Goal: Information Seeking & Learning: Learn about a topic

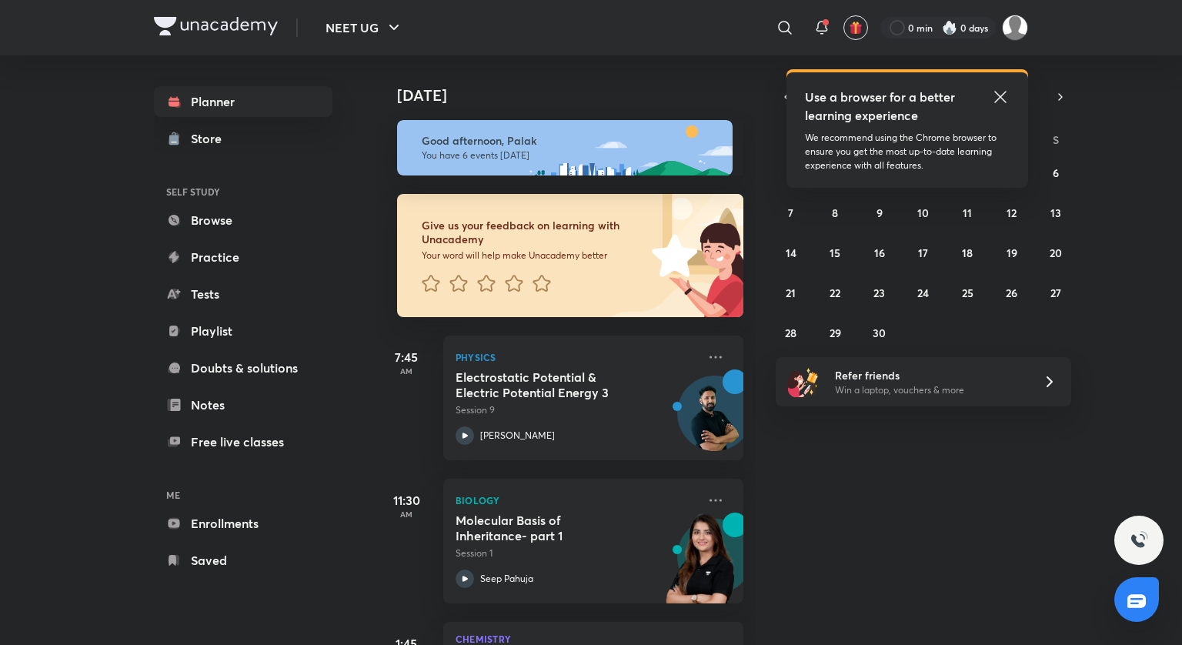
click at [995, 96] on icon at bounding box center [1000, 97] width 18 height 18
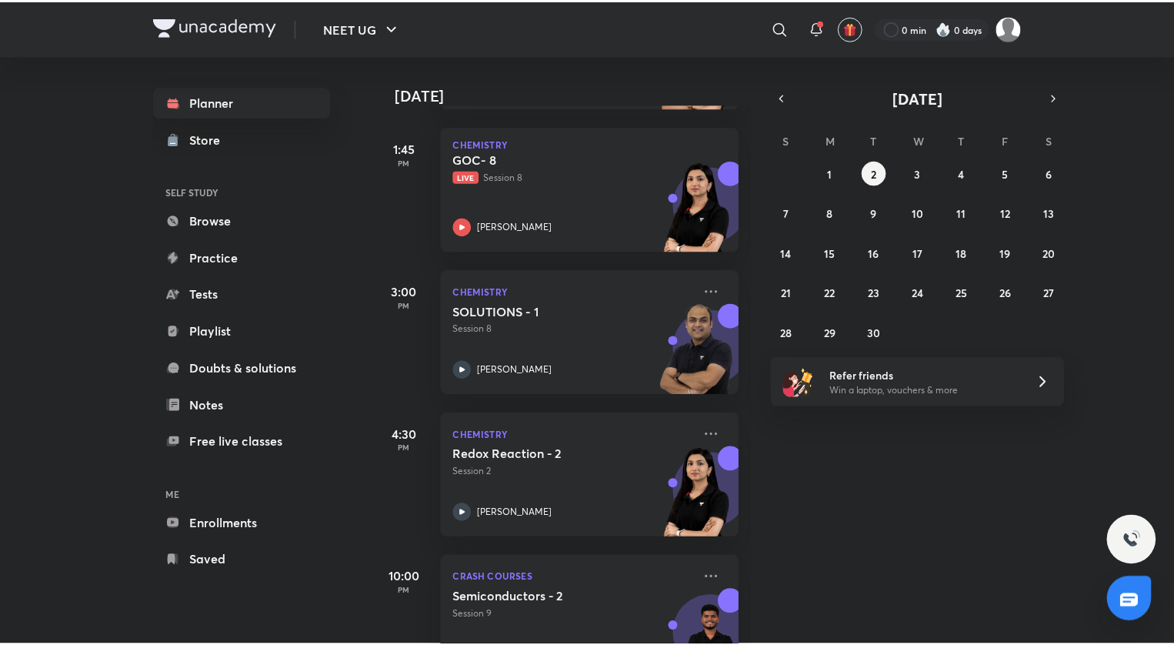
scroll to position [555, 0]
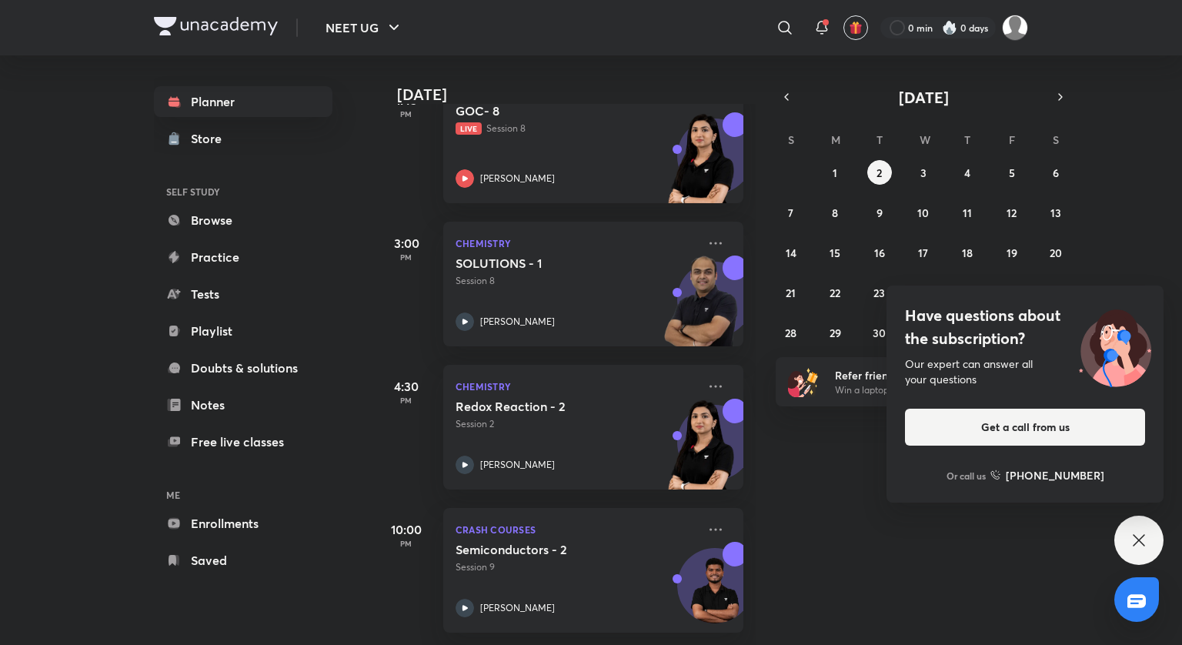
click at [1141, 577] on div at bounding box center [1136, 599] width 45 height 45
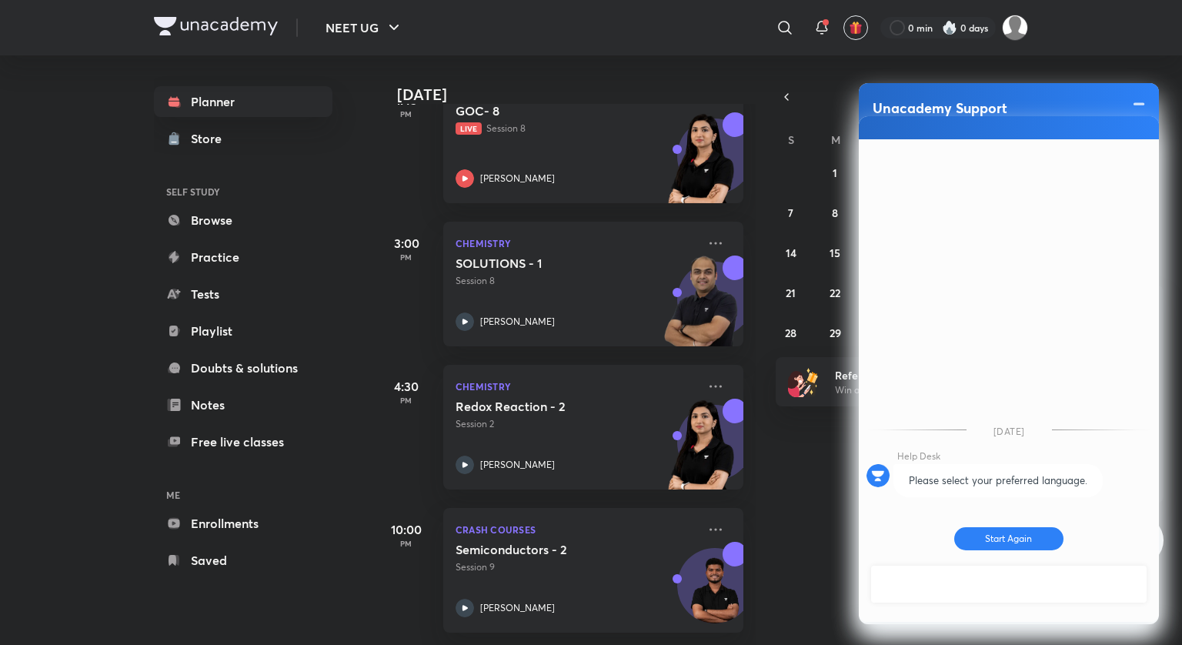
click at [809, 549] on div "[DATE] Good afternoon, Palak You have 6 events [DATE] Give us your feedback on …" at bounding box center [777, 350] width 803 height 590
click at [1139, 99] on span at bounding box center [1138, 104] width 15 height 18
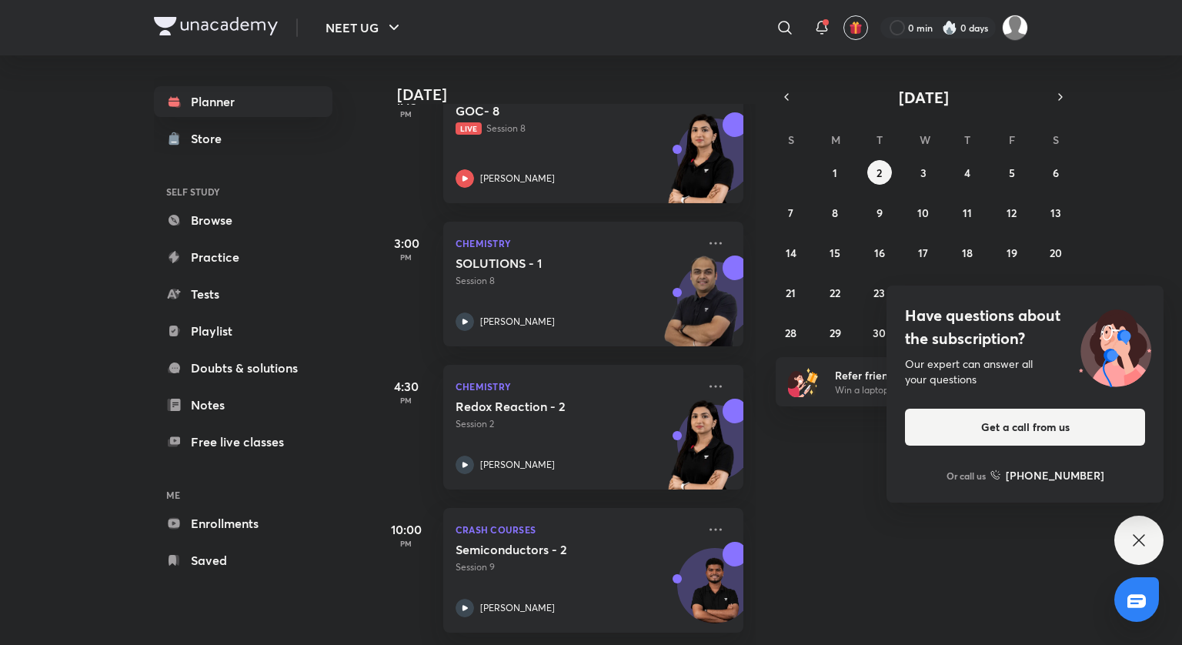
click at [1148, 543] on div "Have questions about the subscription? Our expert can answer all your questions…" at bounding box center [1138, 540] width 49 height 49
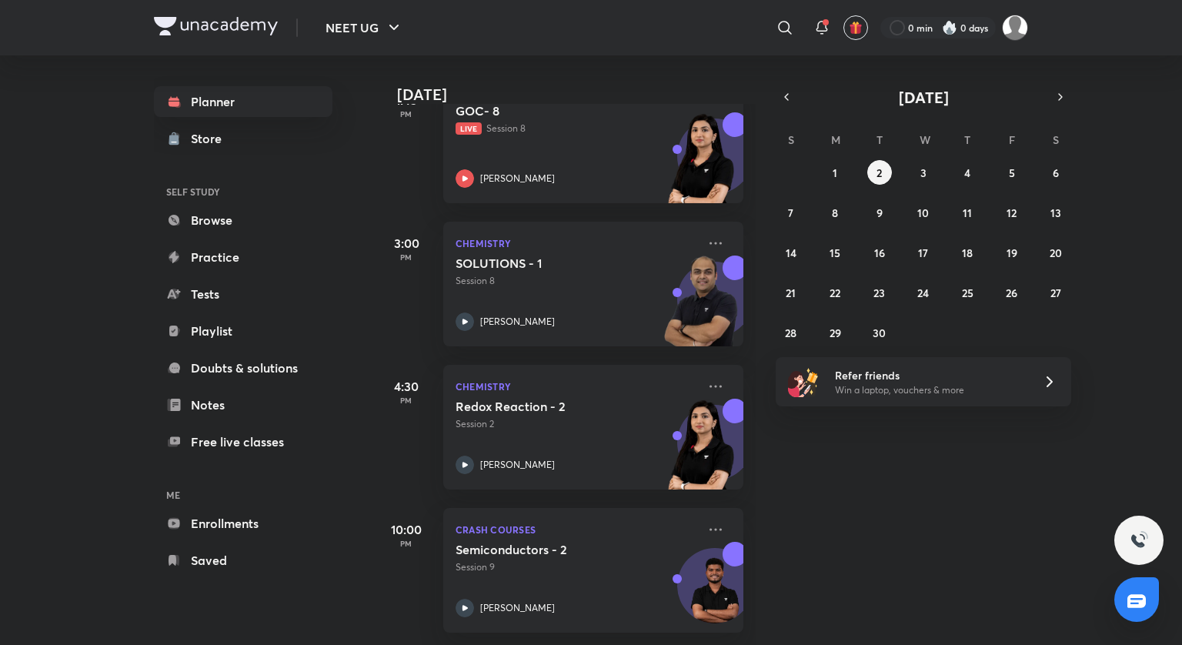
click at [961, 516] on div "[DATE] Good afternoon, Palak You have 6 events [DATE] Give us your feedback on …" at bounding box center [777, 350] width 803 height 590
click at [207, 562] on link "Saved" at bounding box center [243, 560] width 179 height 31
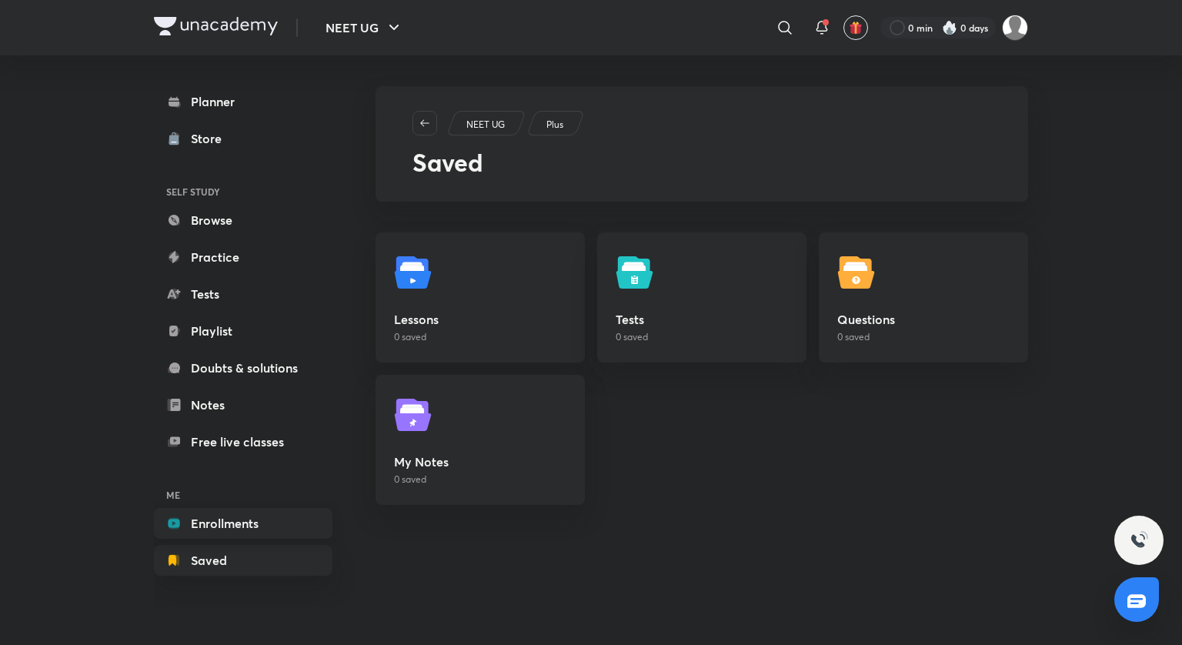
click at [206, 529] on link "Enrollments" at bounding box center [243, 523] width 179 height 31
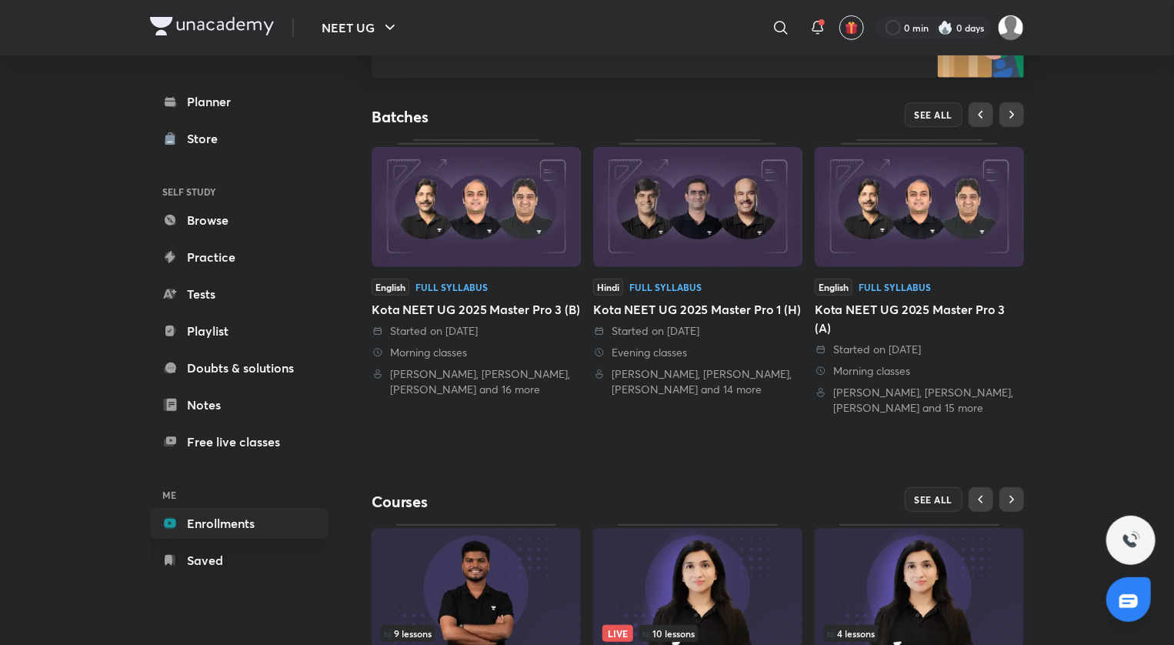
scroll to position [394, 0]
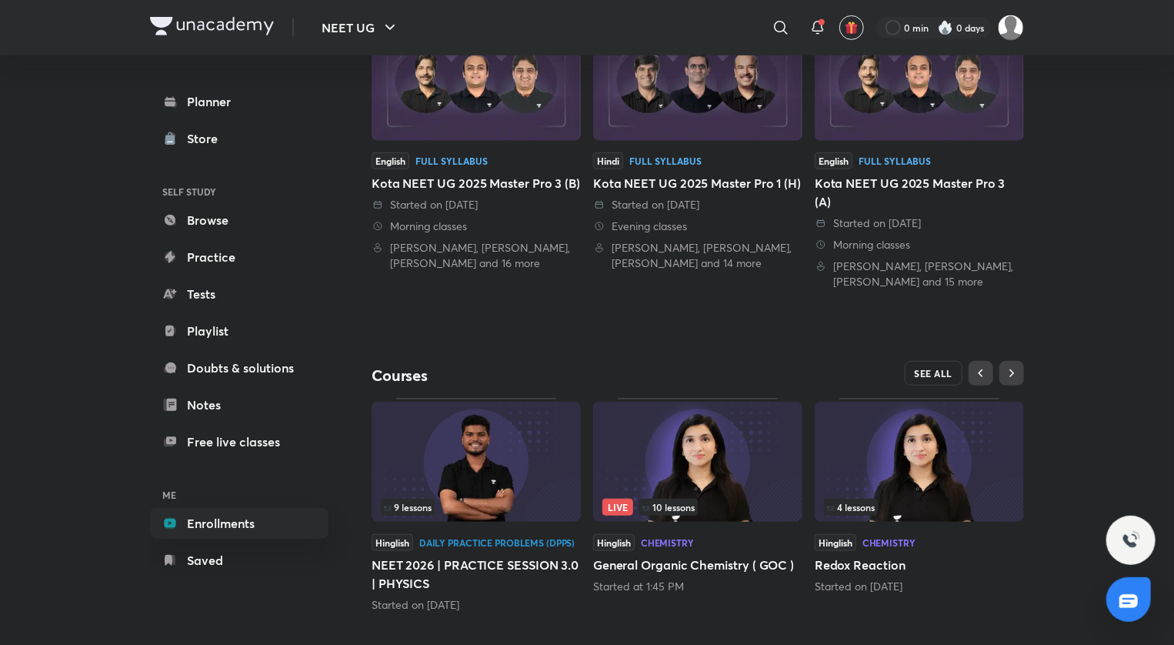
click at [940, 361] on button "SEE ALL" at bounding box center [934, 373] width 58 height 25
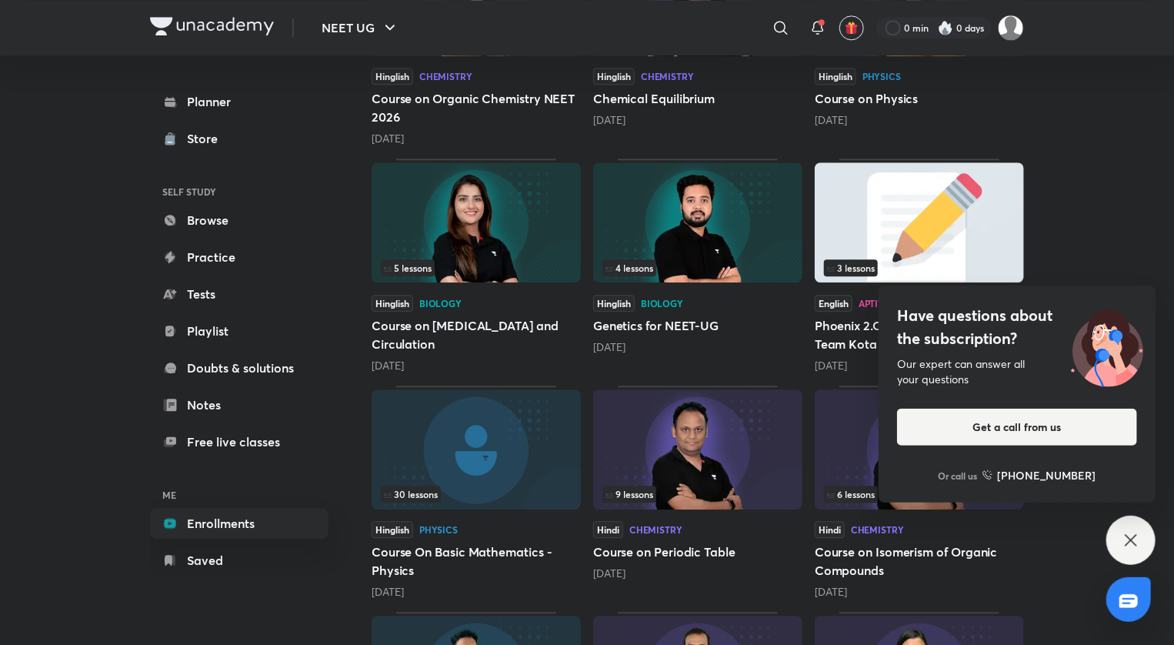
scroll to position [1957, 0]
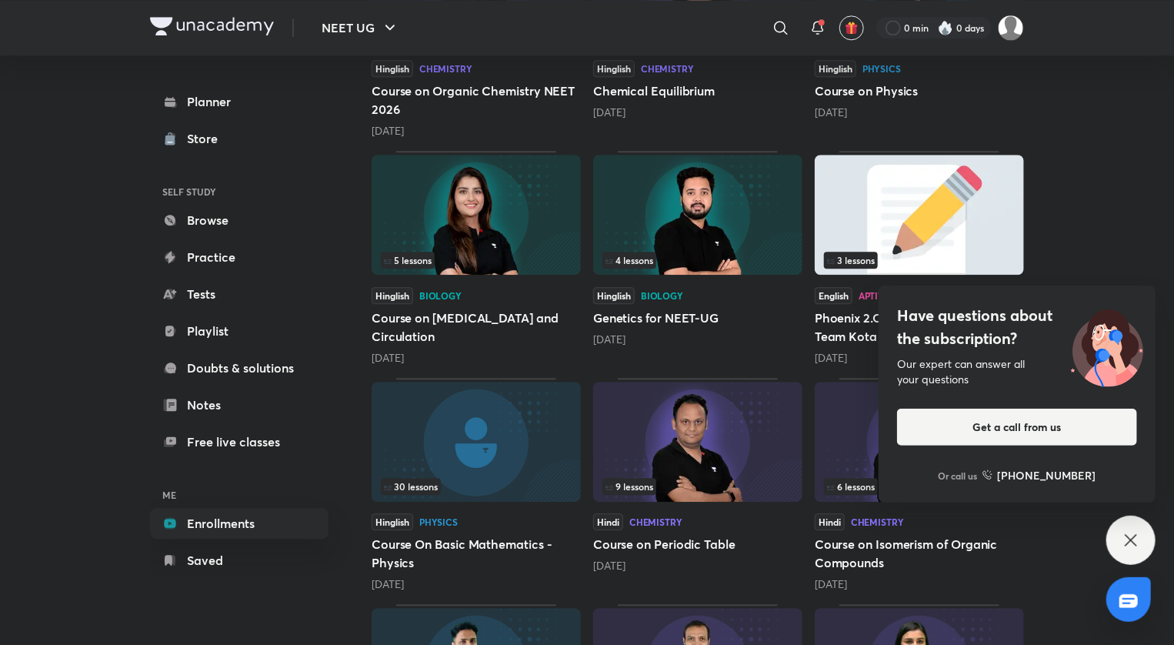
click at [1134, 539] on icon at bounding box center [1131, 540] width 18 height 18
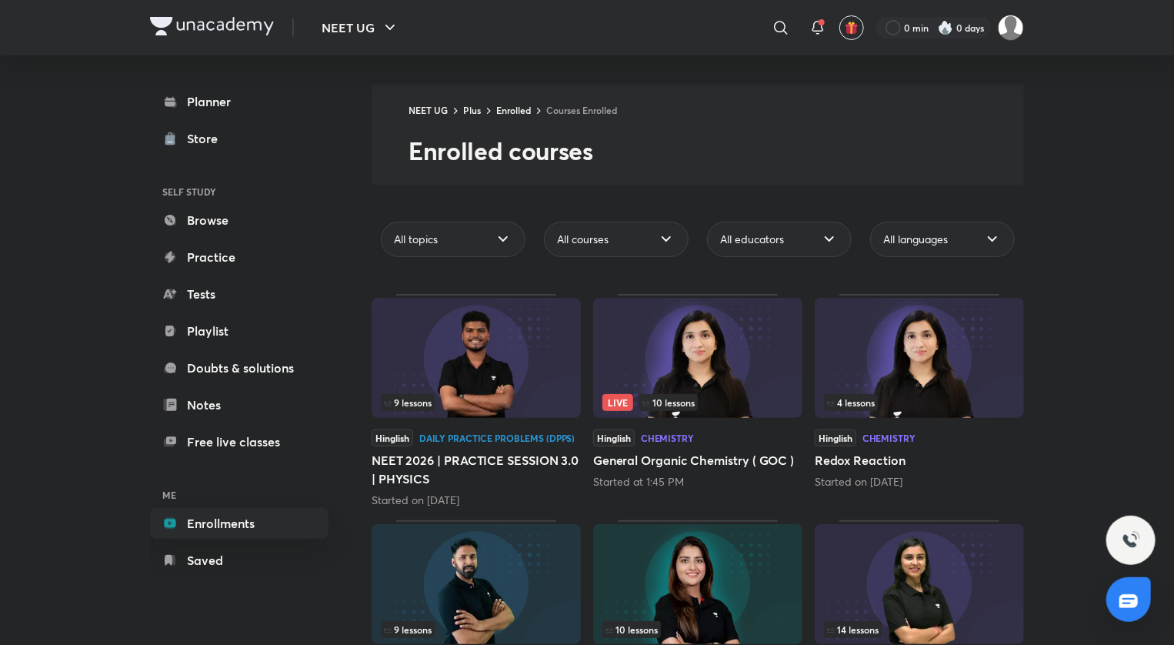
scroll to position [0, 0]
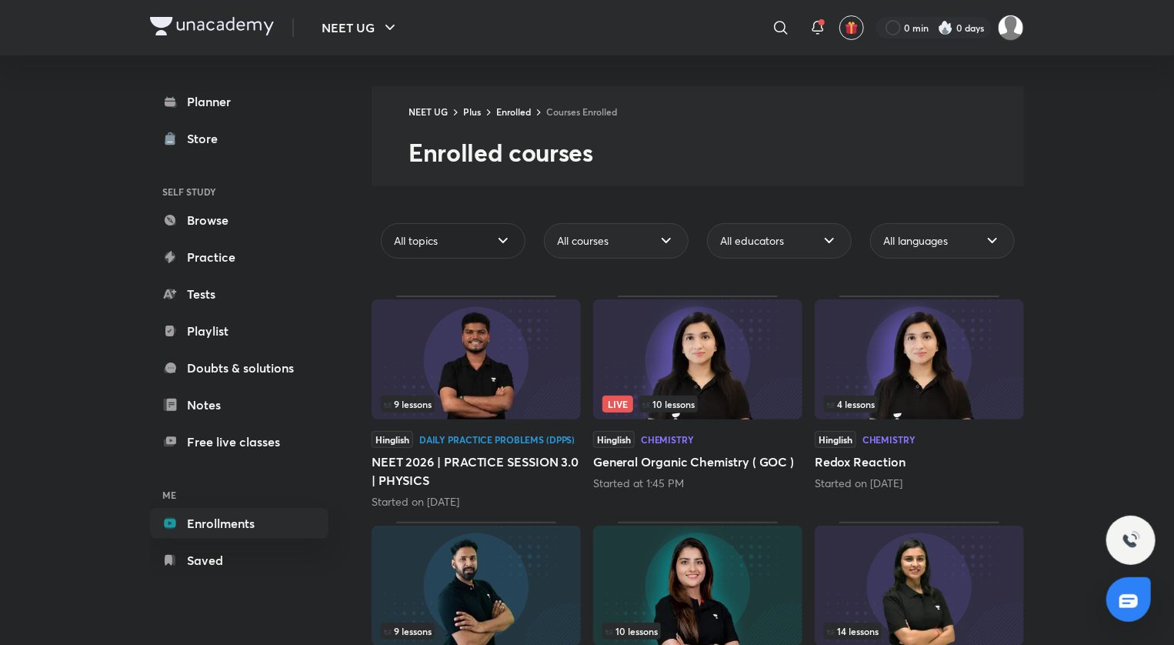
click at [438, 254] on div "All topics" at bounding box center [453, 240] width 145 height 35
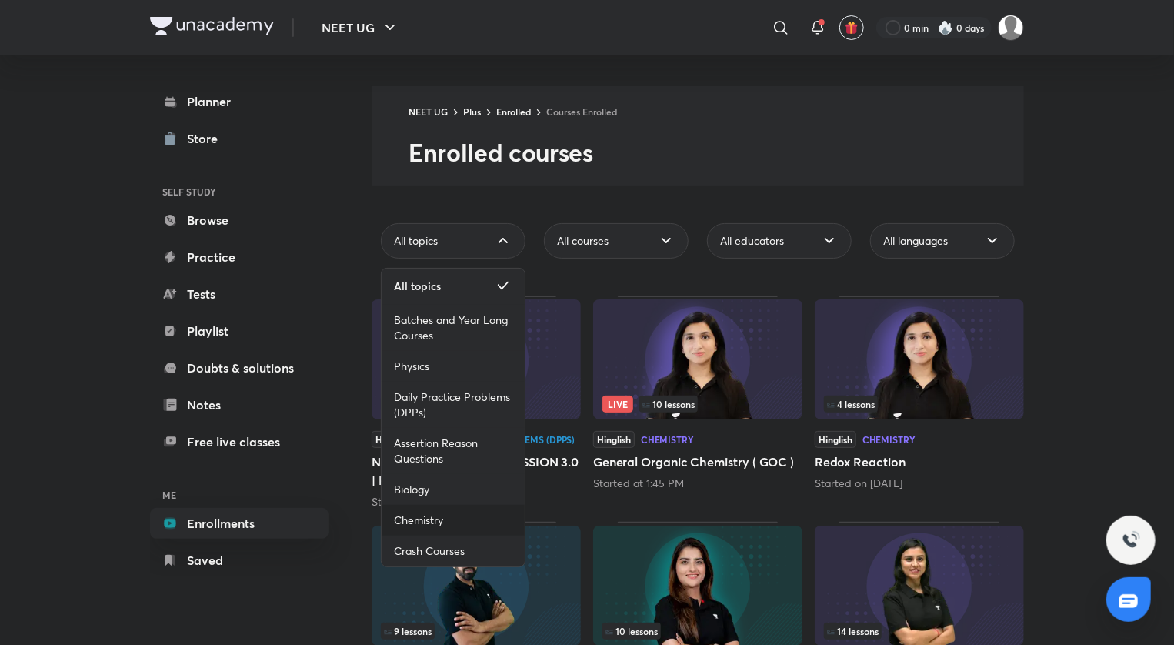
click at [413, 513] on span "Chemistry" at bounding box center [418, 520] width 49 height 15
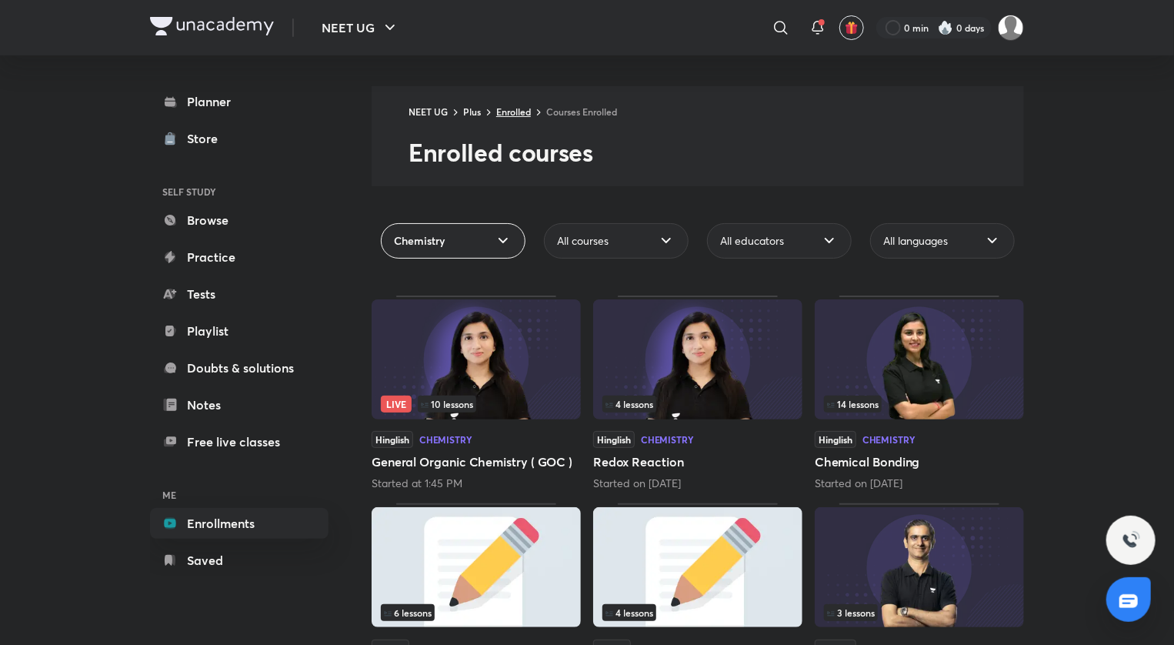
click at [519, 110] on link "Enrolled" at bounding box center [513, 111] width 35 height 12
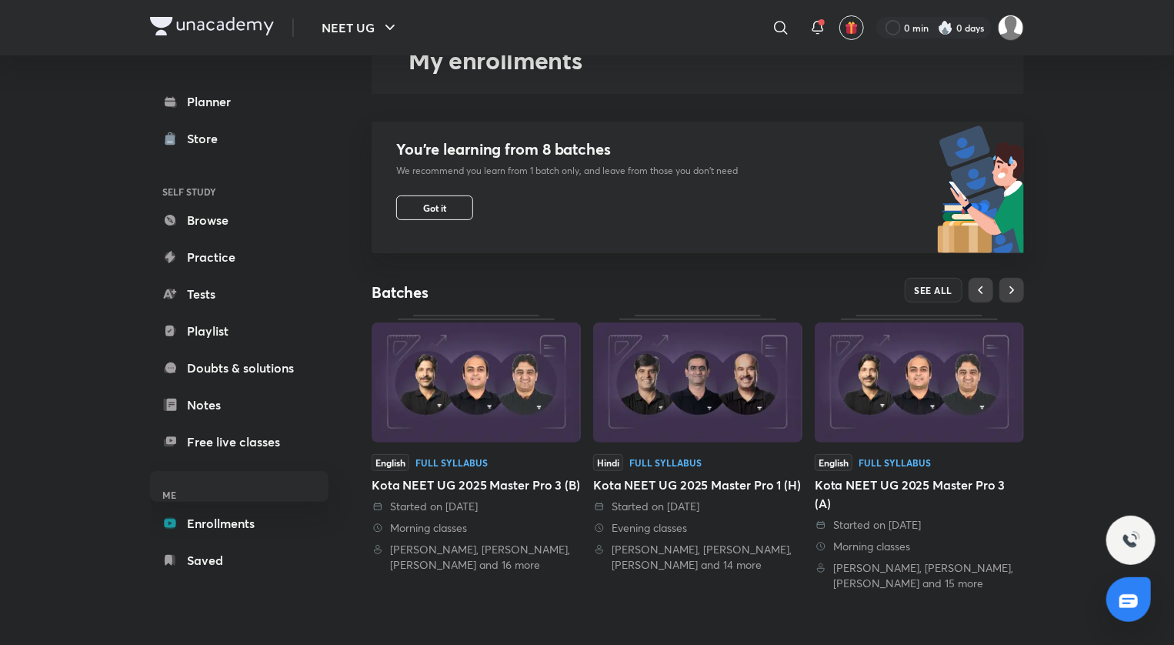
scroll to position [139, 0]
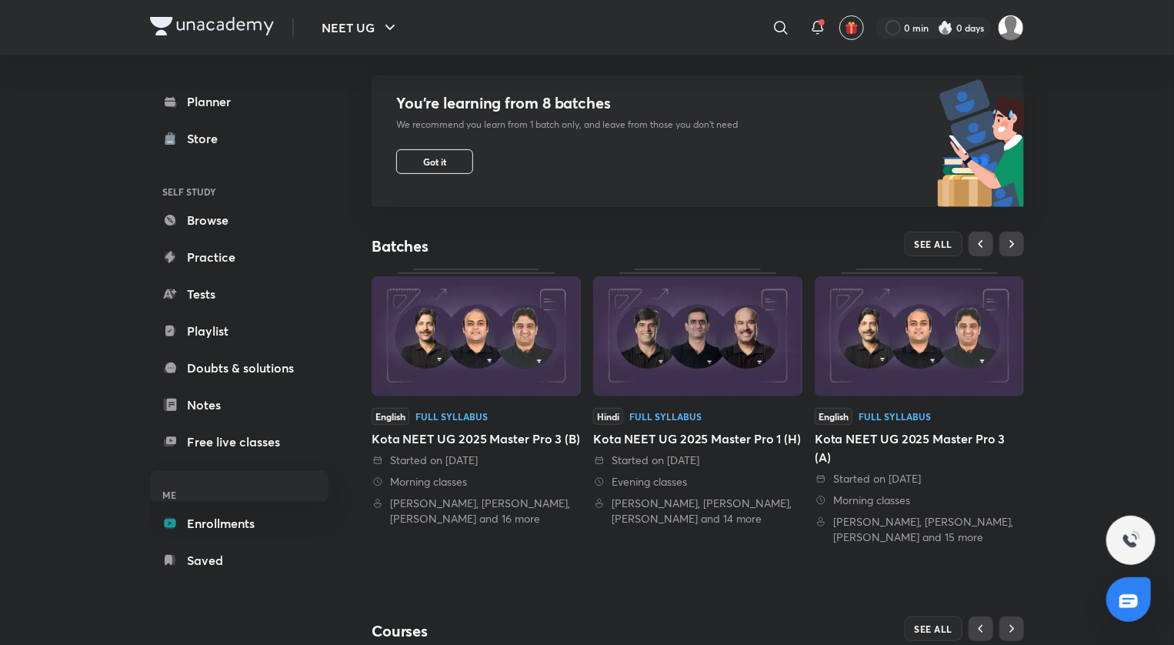
click at [893, 359] on img at bounding box center [919, 336] width 209 height 120
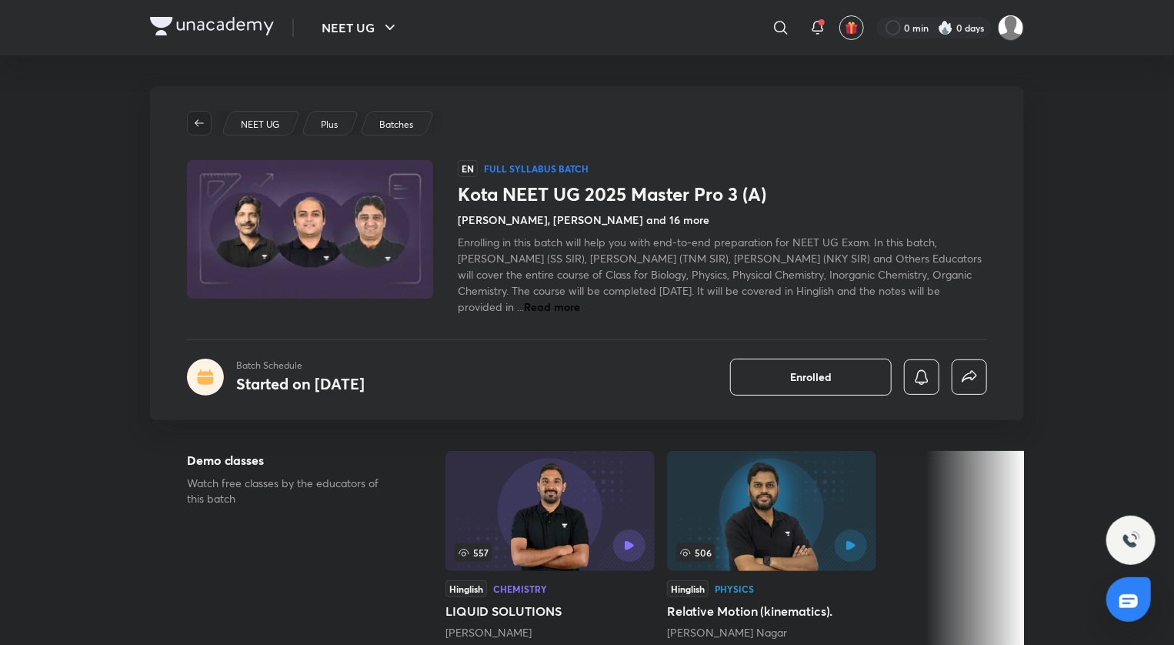
click at [197, 124] on icon "button" at bounding box center [199, 123] width 12 height 12
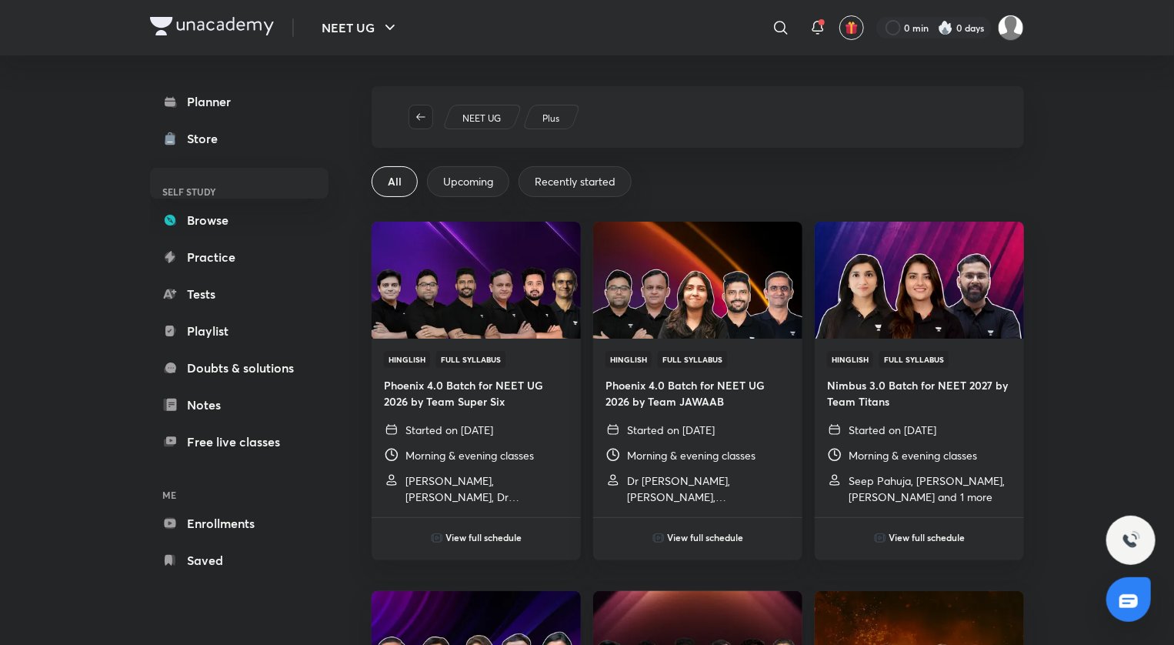
click at [423, 114] on icon "button" at bounding box center [421, 117] width 12 height 12
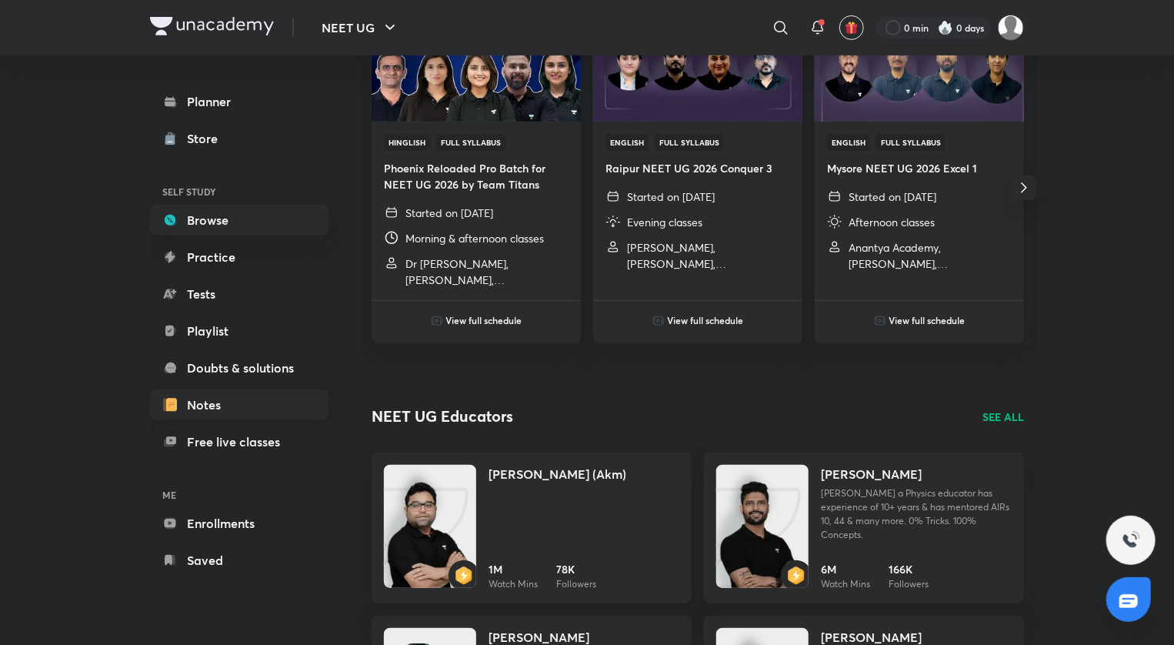
scroll to position [274, 0]
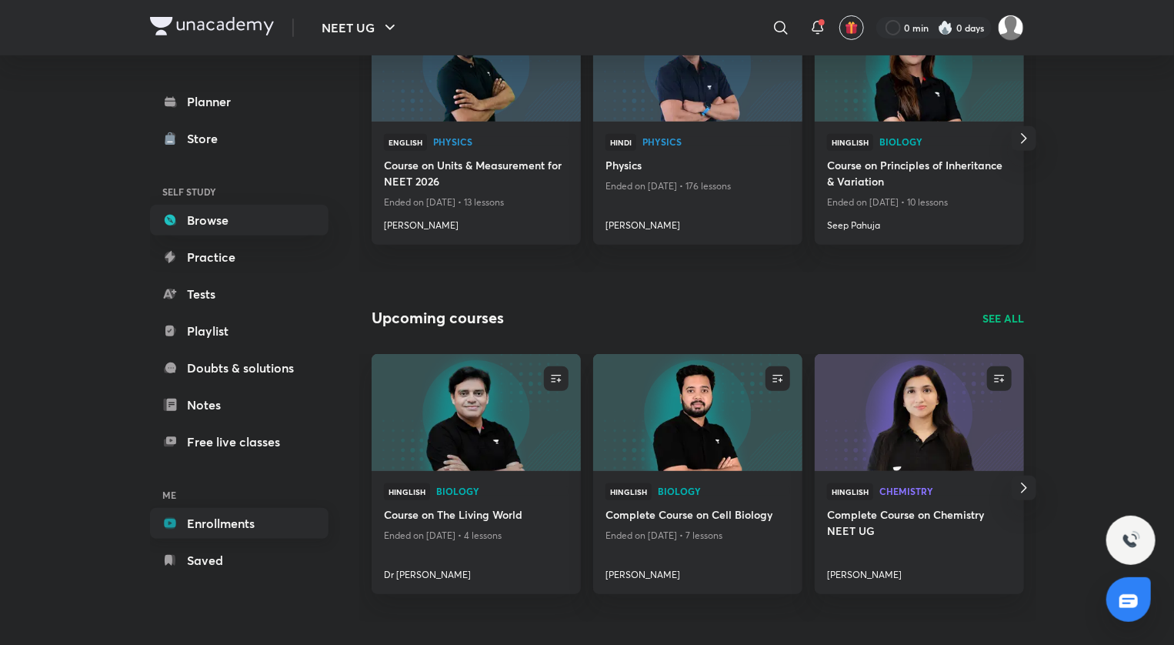
click at [209, 534] on link "Enrollments" at bounding box center [239, 523] width 179 height 31
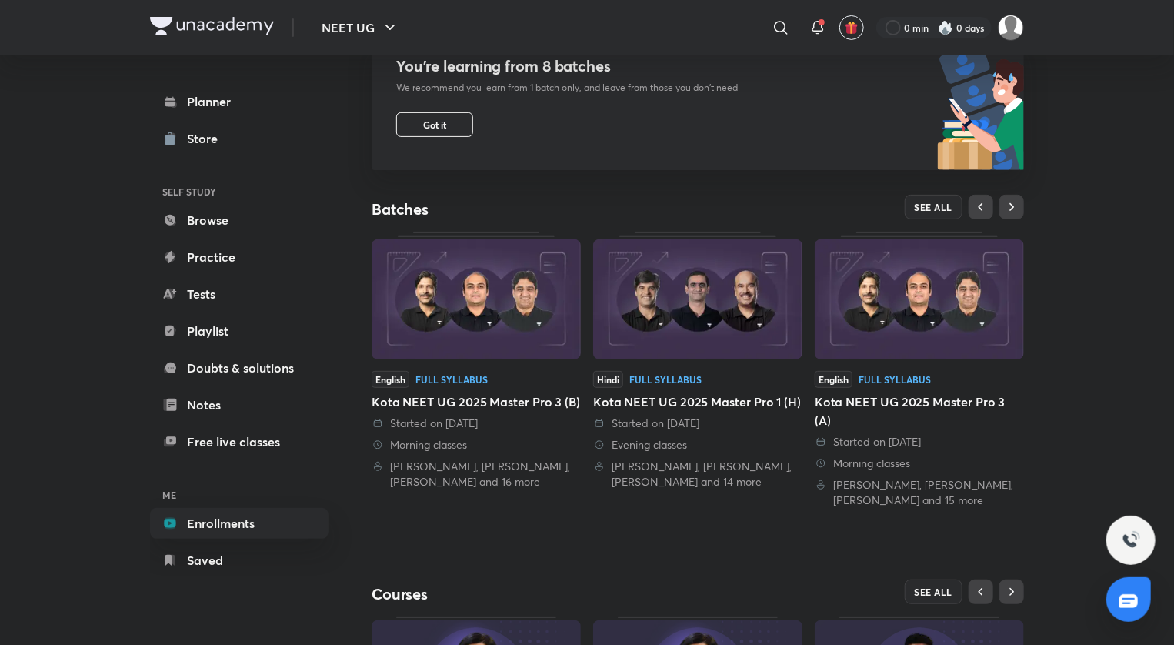
scroll to position [394, 0]
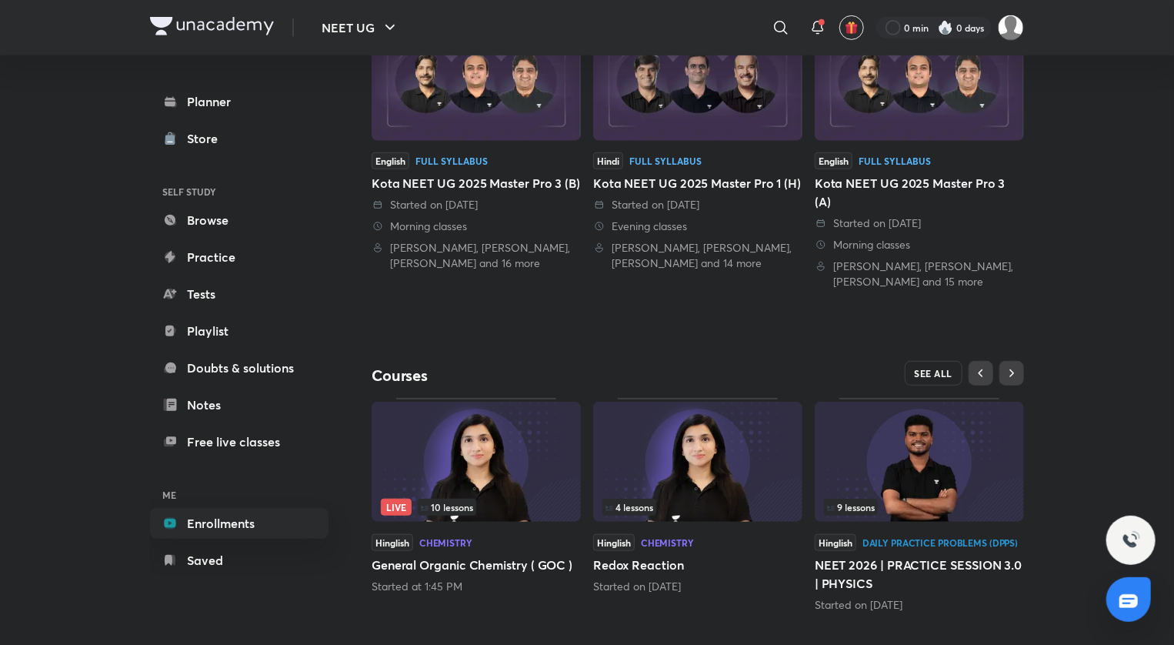
click at [943, 368] on span "SEE ALL" at bounding box center [934, 373] width 38 height 11
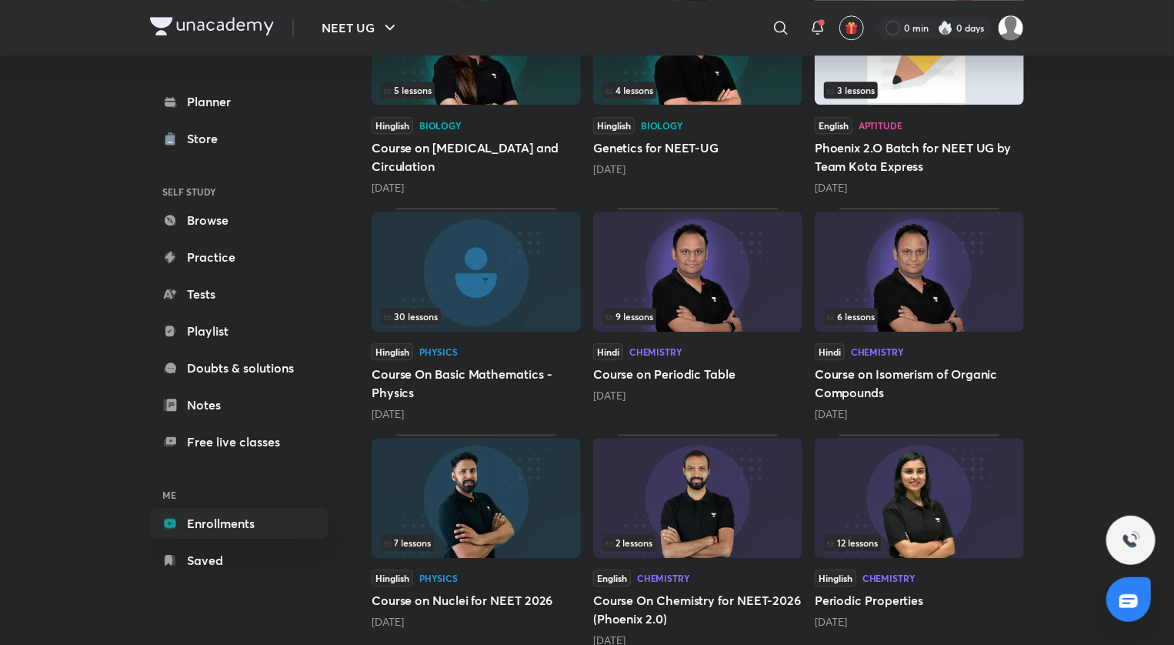
scroll to position [2134, 0]
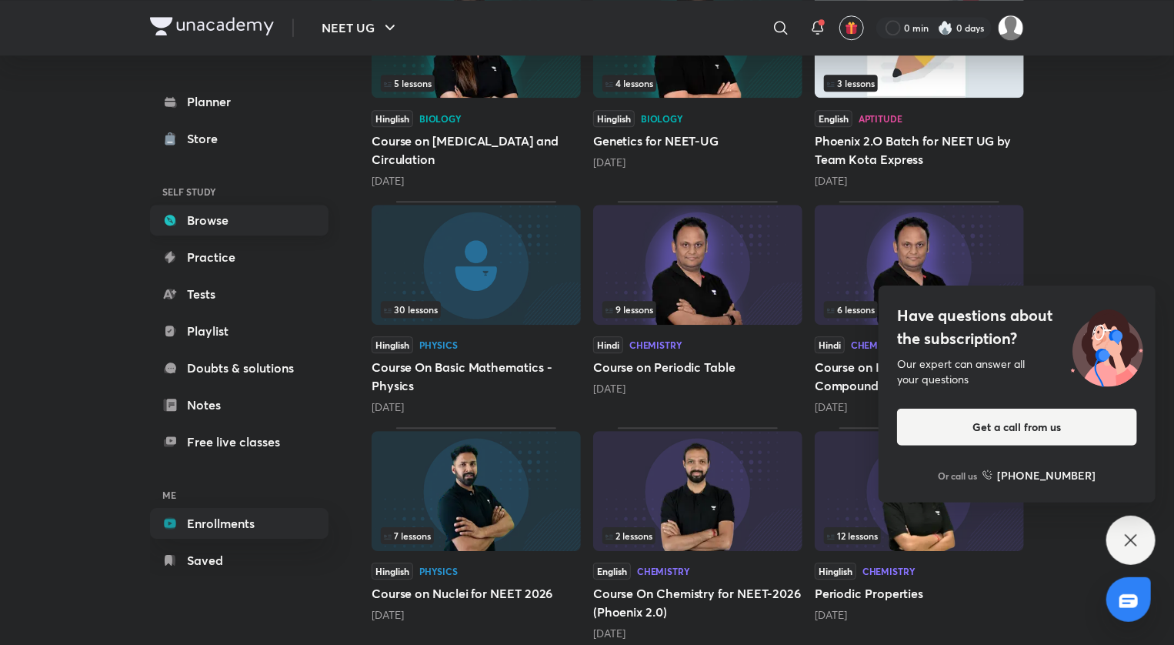
click at [249, 226] on link "Browse" at bounding box center [239, 220] width 179 height 31
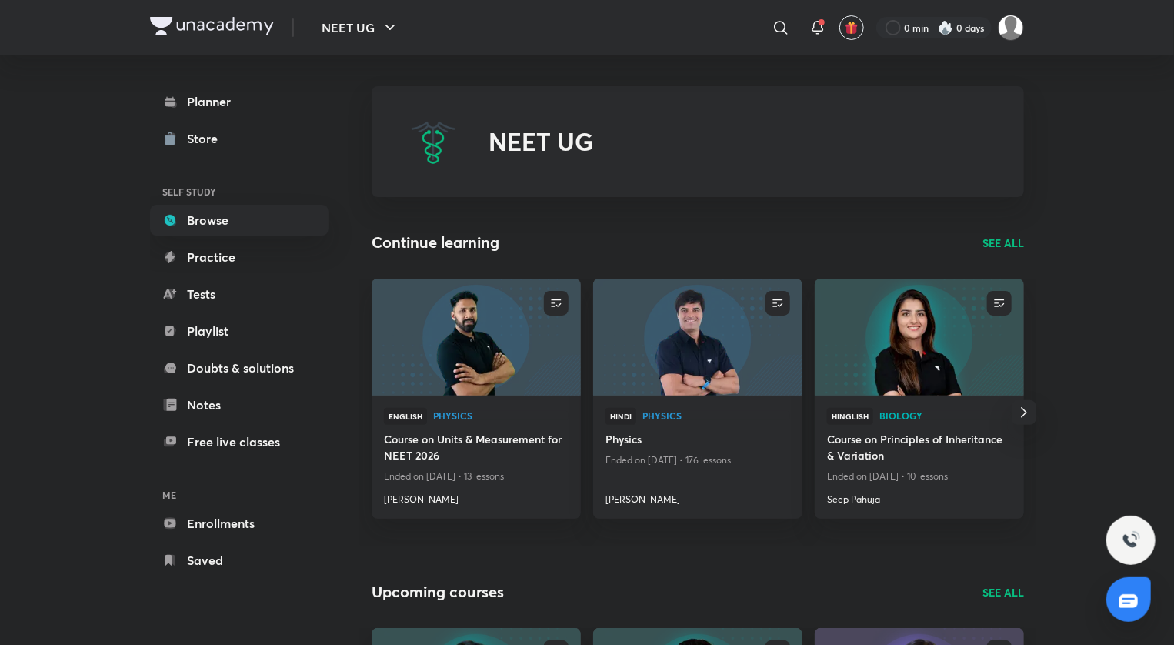
click at [1007, 242] on p "SEE ALL" at bounding box center [1004, 243] width 42 height 16
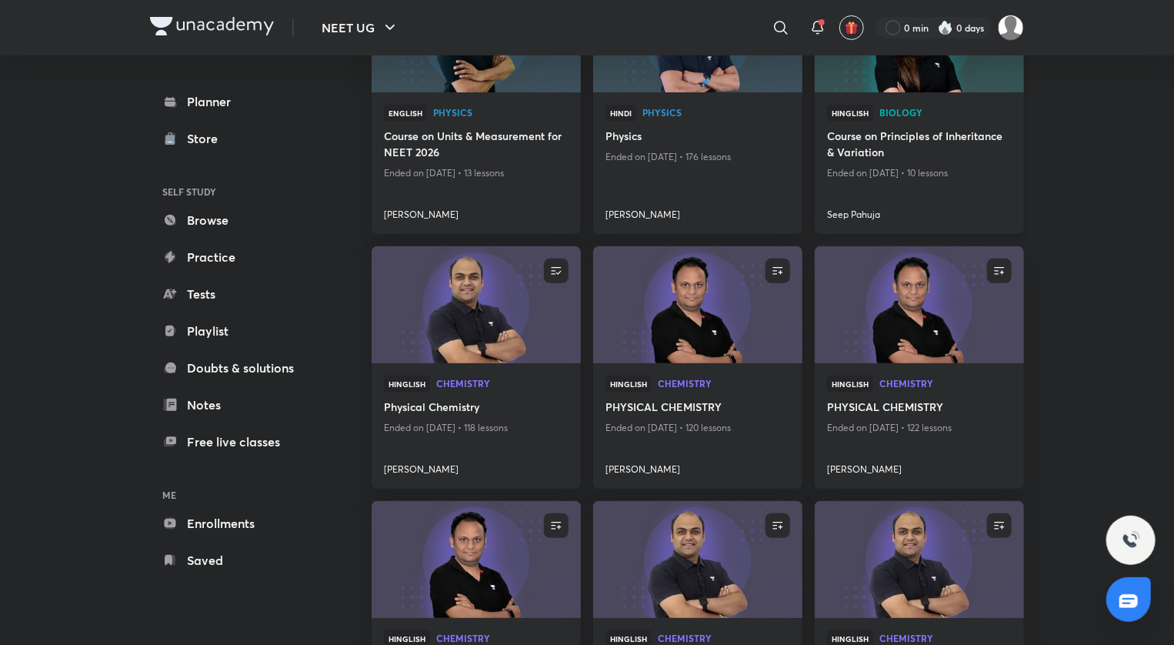
scroll to position [256, 0]
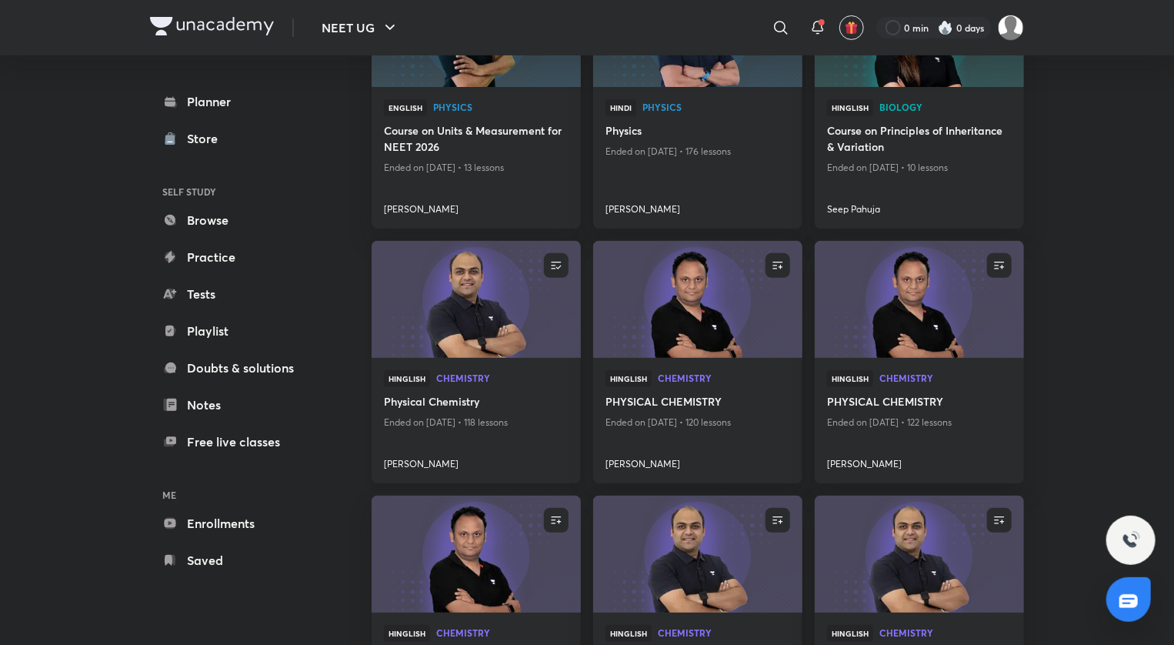
click at [469, 326] on img at bounding box center [475, 299] width 213 height 119
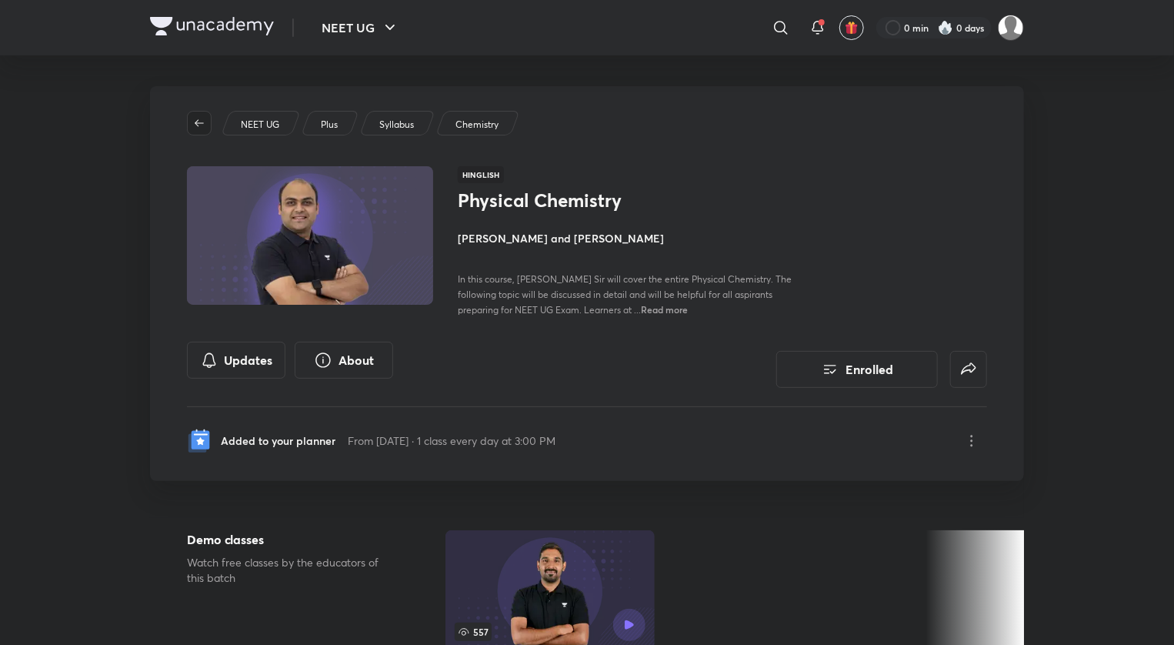
click at [205, 122] on icon "button" at bounding box center [199, 123] width 12 height 12
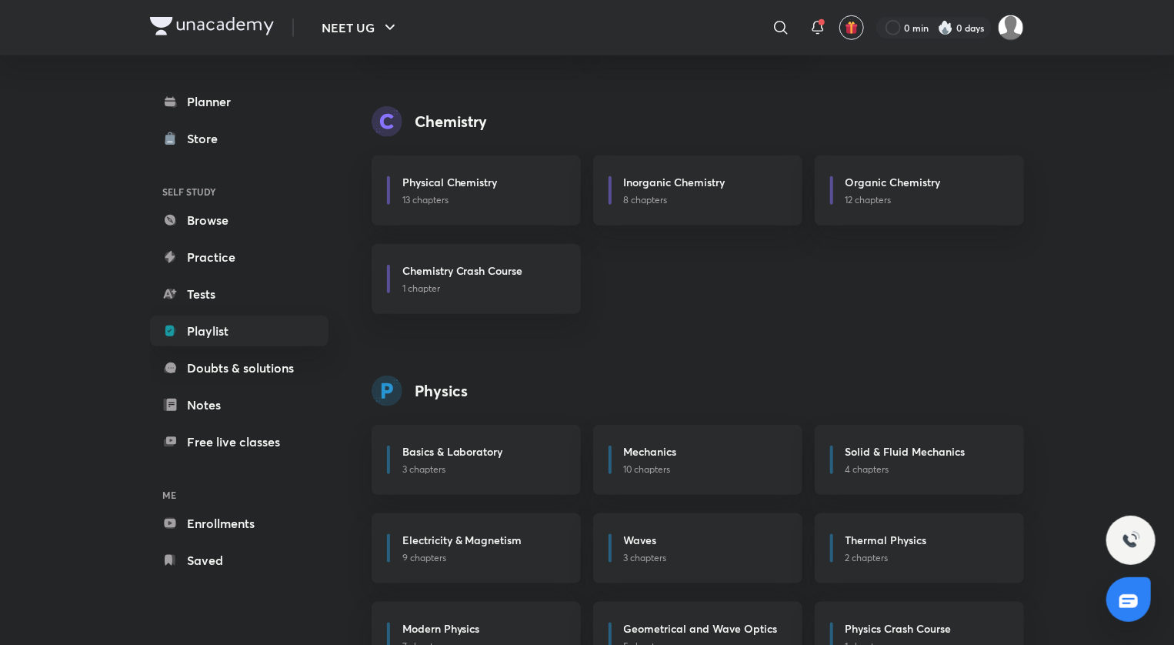
scroll to position [643, 0]
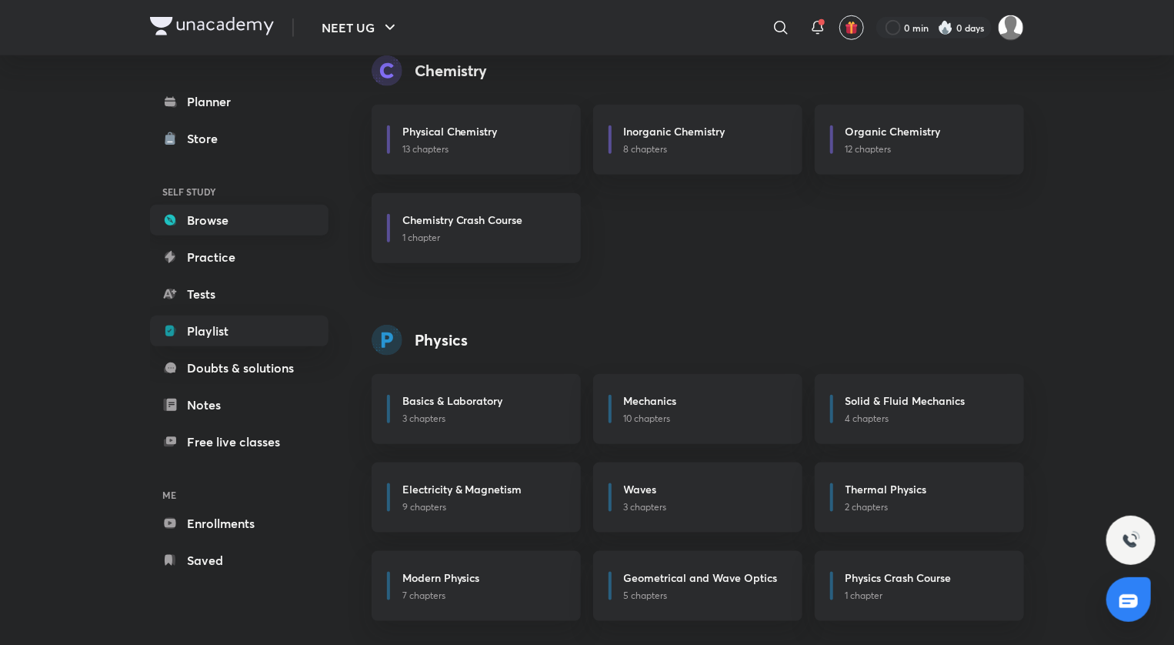
click at [154, 234] on link "Browse" at bounding box center [239, 220] width 179 height 31
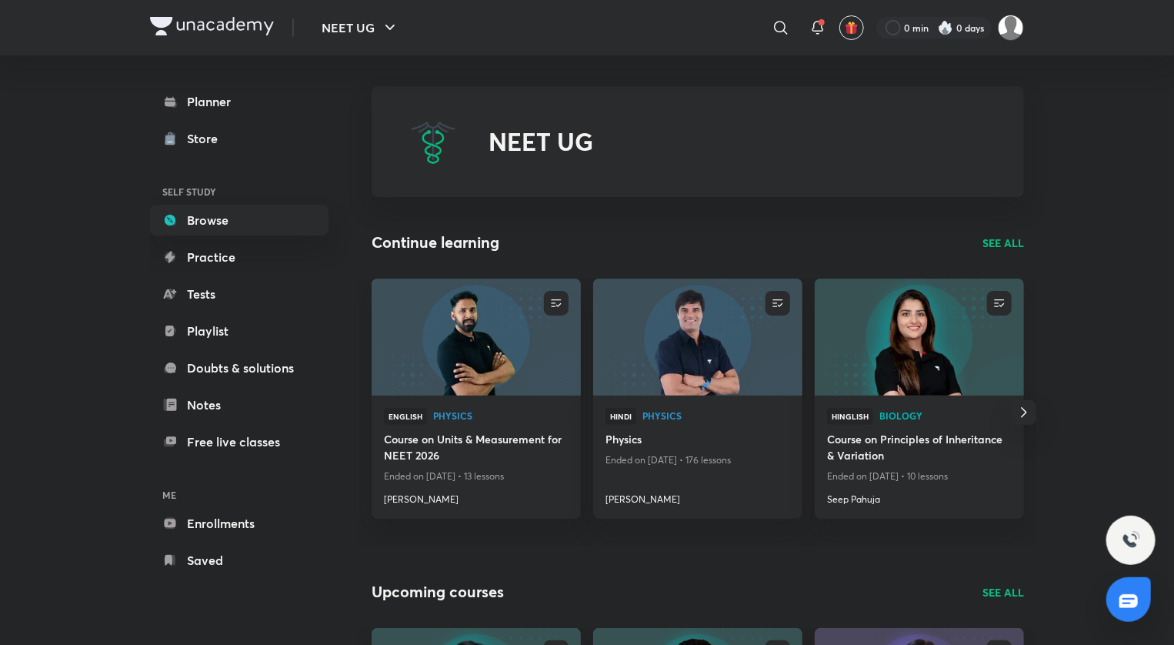
click at [999, 240] on p "SEE ALL" at bounding box center [1004, 243] width 42 height 16
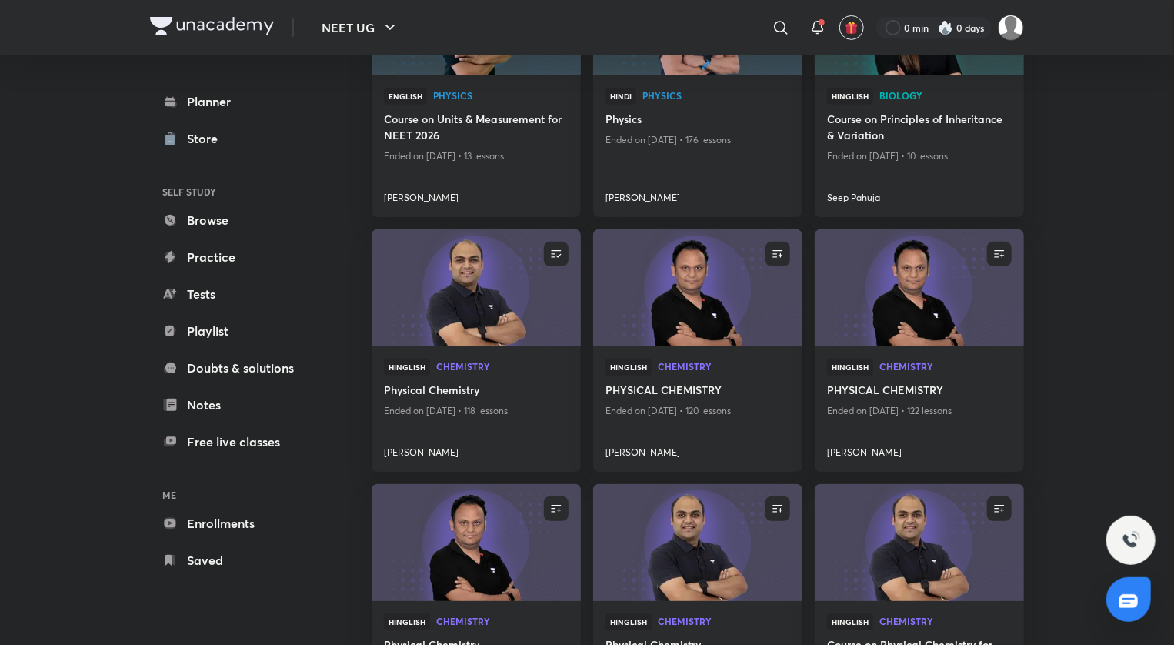
scroll to position [269, 0]
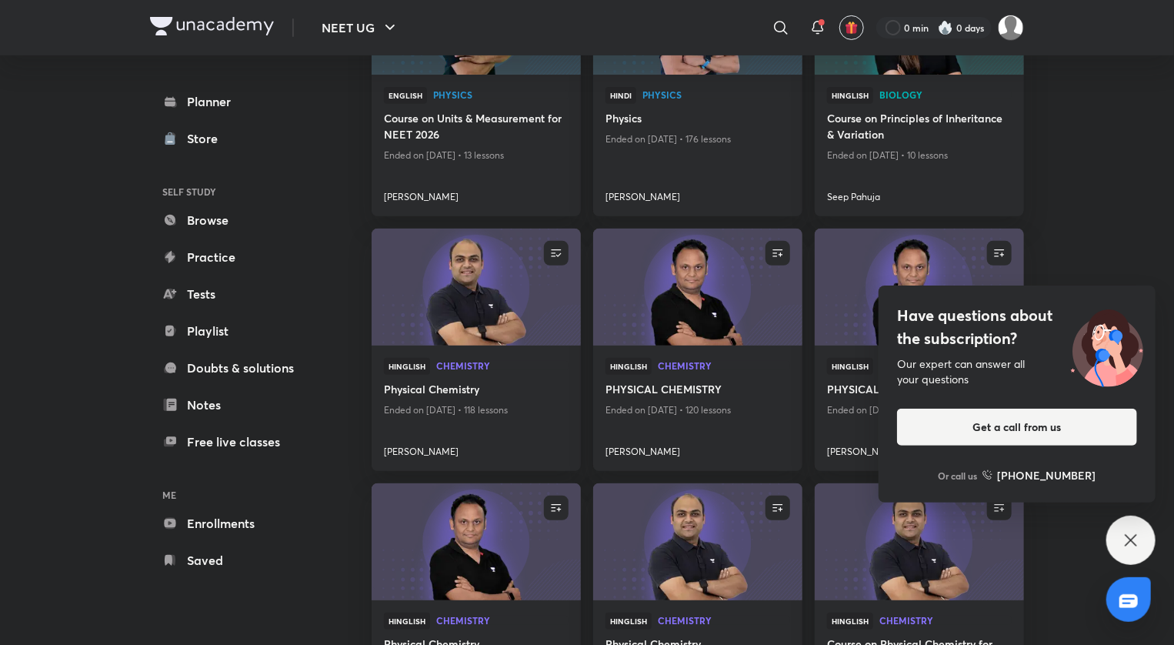
click at [1133, 546] on icon at bounding box center [1131, 540] width 18 height 18
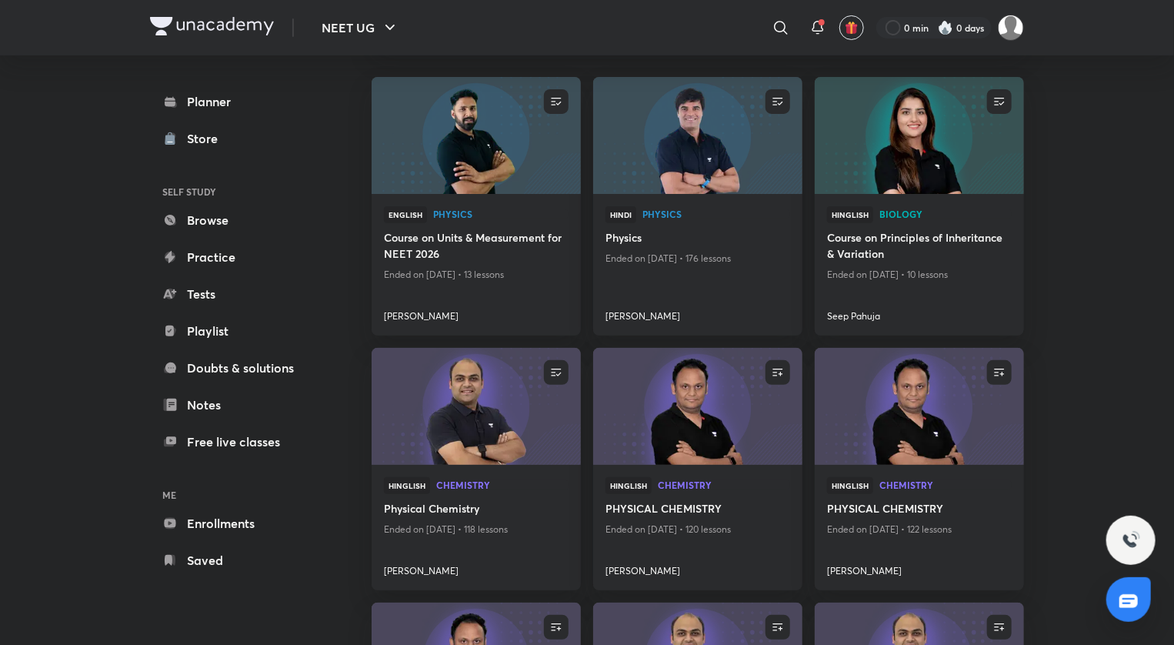
scroll to position [145, 0]
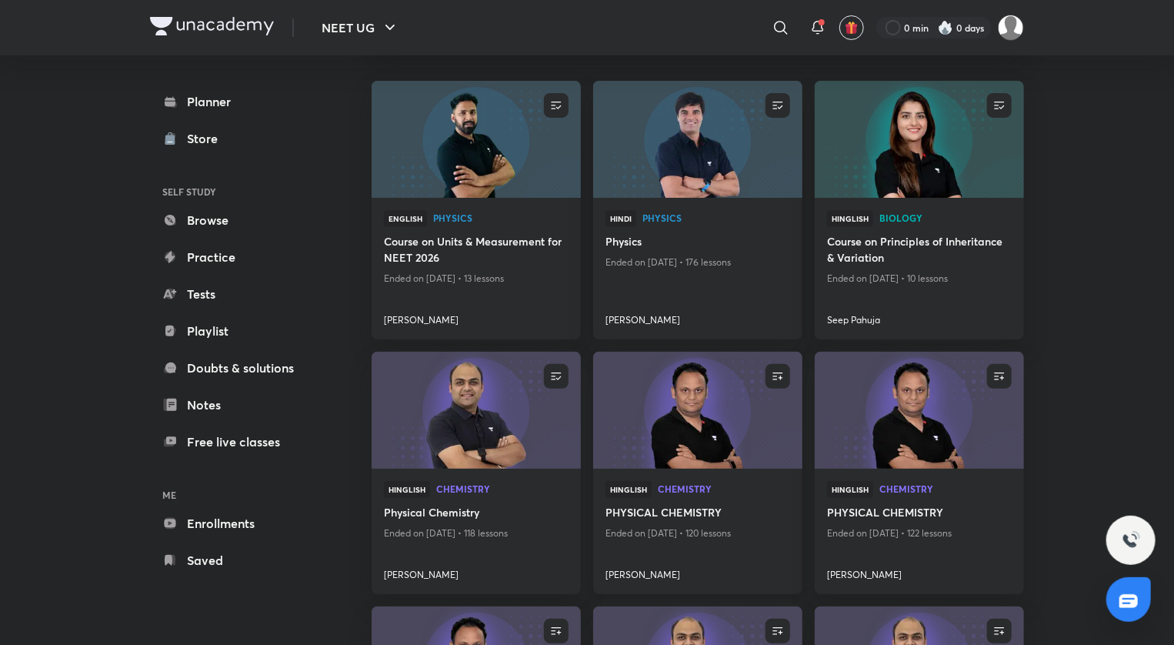
click at [754, 423] on img at bounding box center [697, 410] width 213 height 119
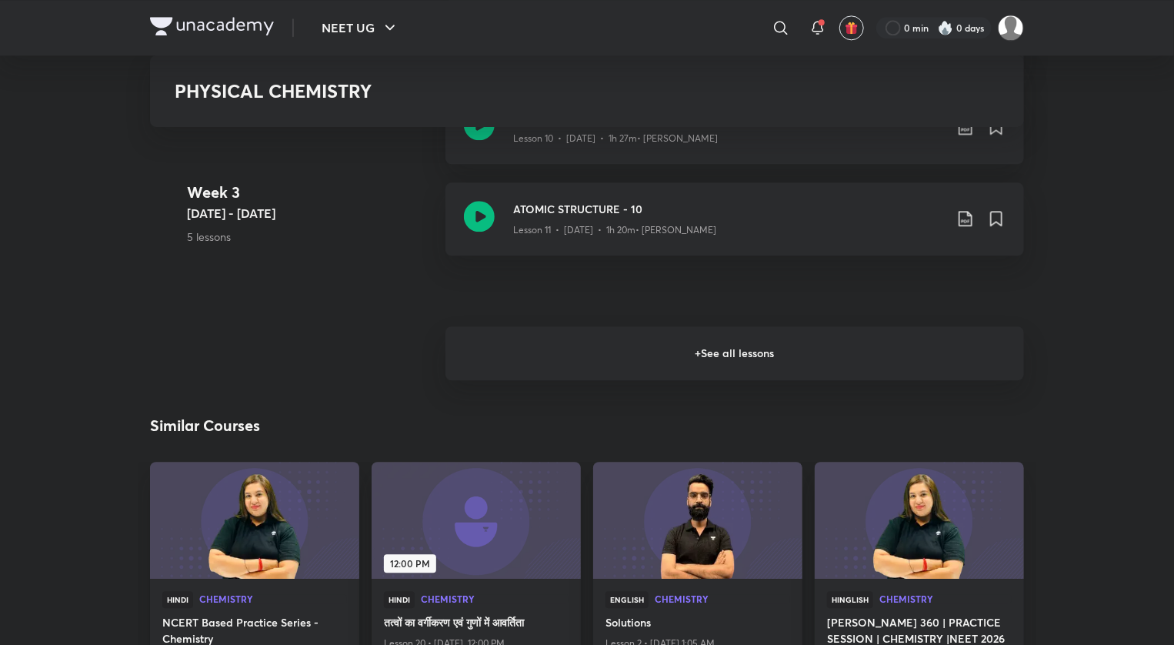
scroll to position [1865, 0]
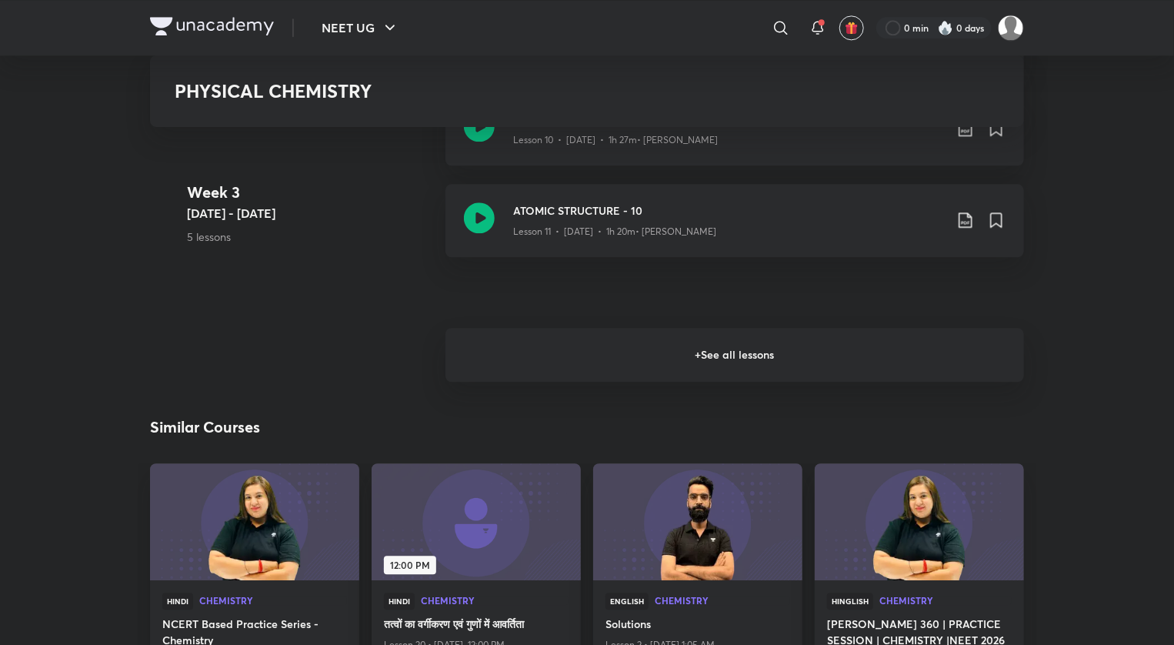
click at [764, 372] on h6 "+ See all lessons" at bounding box center [735, 355] width 579 height 54
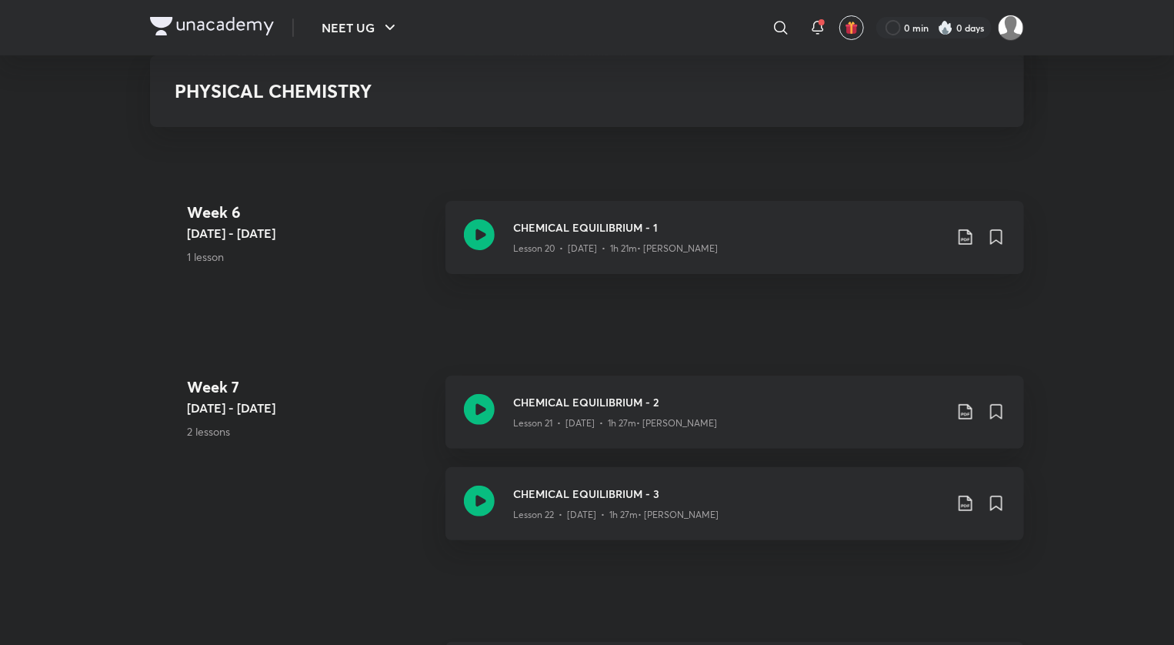
scroll to position [2918, 0]
